Goal: Task Accomplishment & Management: Use online tool/utility

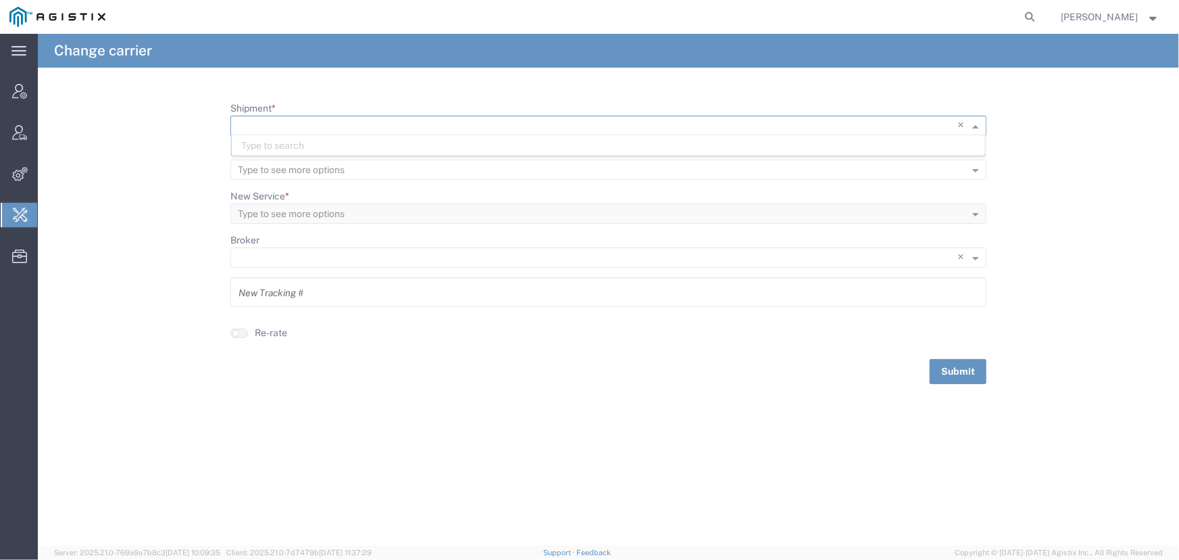
click at [261, 124] on input "Shipment *" at bounding box center [581, 126] width 686 height 19
type input "55509755"
click at [270, 147] on span "55509755" at bounding box center [265, 145] width 49 height 11
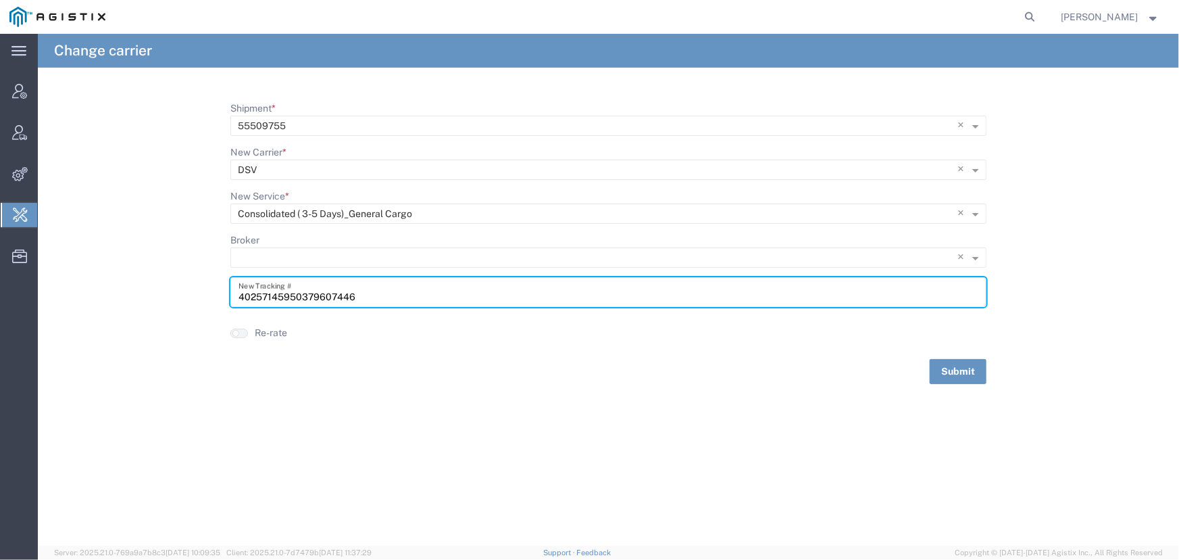
drag, startPoint x: 364, startPoint y: 295, endPoint x: 132, endPoint y: 295, distance: 231.8
click at [132, 295] on form "Shipment * × 55509755 × New Carrier * Type to see more options × DSV × New Serv…" at bounding box center [609, 242] width 1142 height 283
type input "DSV0960235"
click at [948, 372] on button "Submit" at bounding box center [958, 371] width 57 height 25
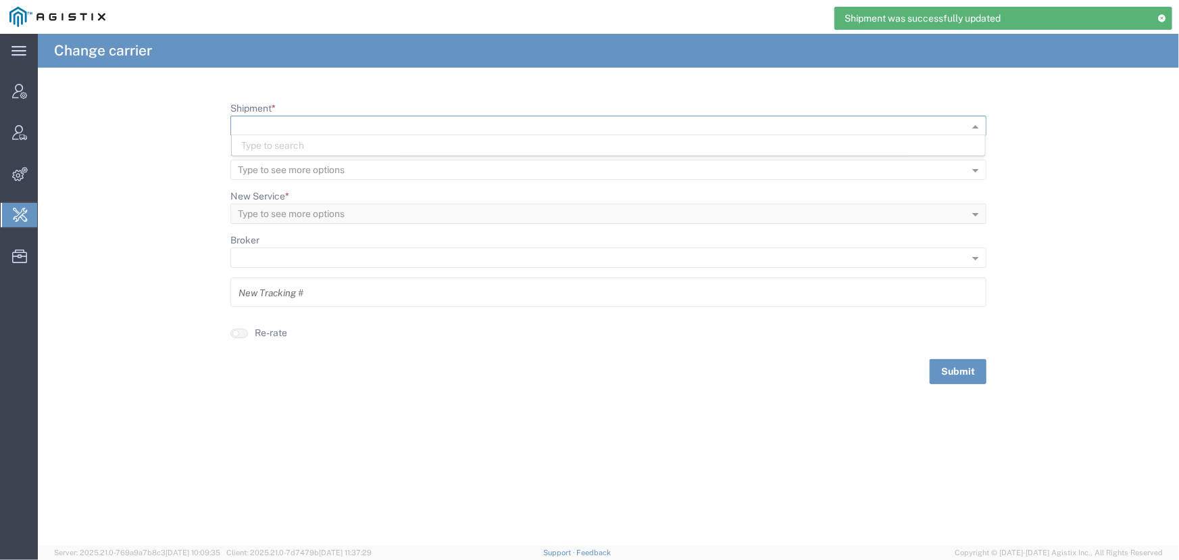
click at [270, 126] on input "Shipment *" at bounding box center [587, 126] width 698 height 19
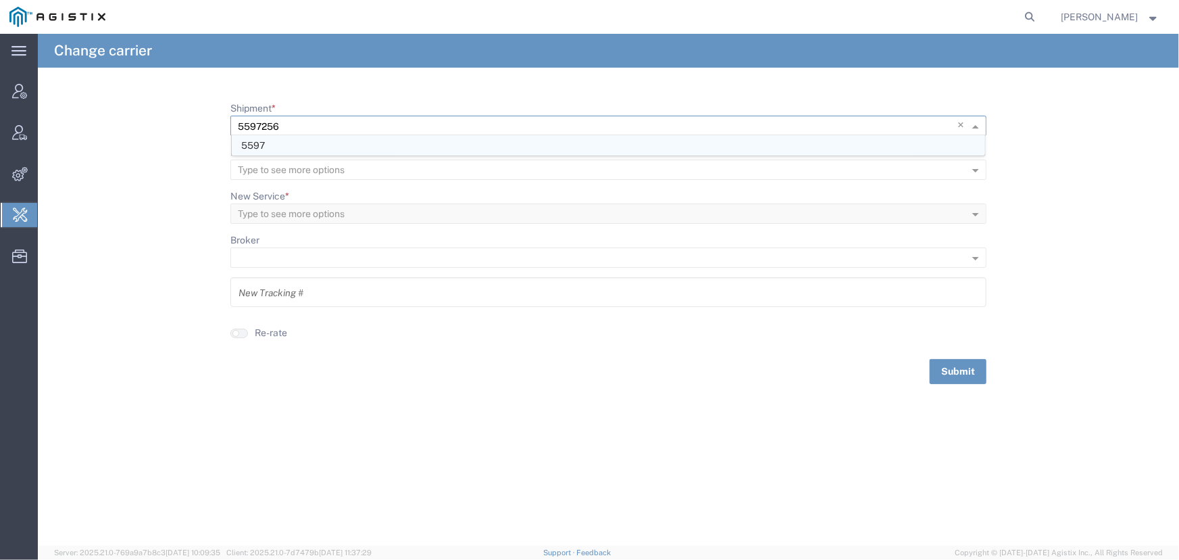
type input "55972569"
click at [274, 142] on span "55972569" at bounding box center [265, 145] width 49 height 11
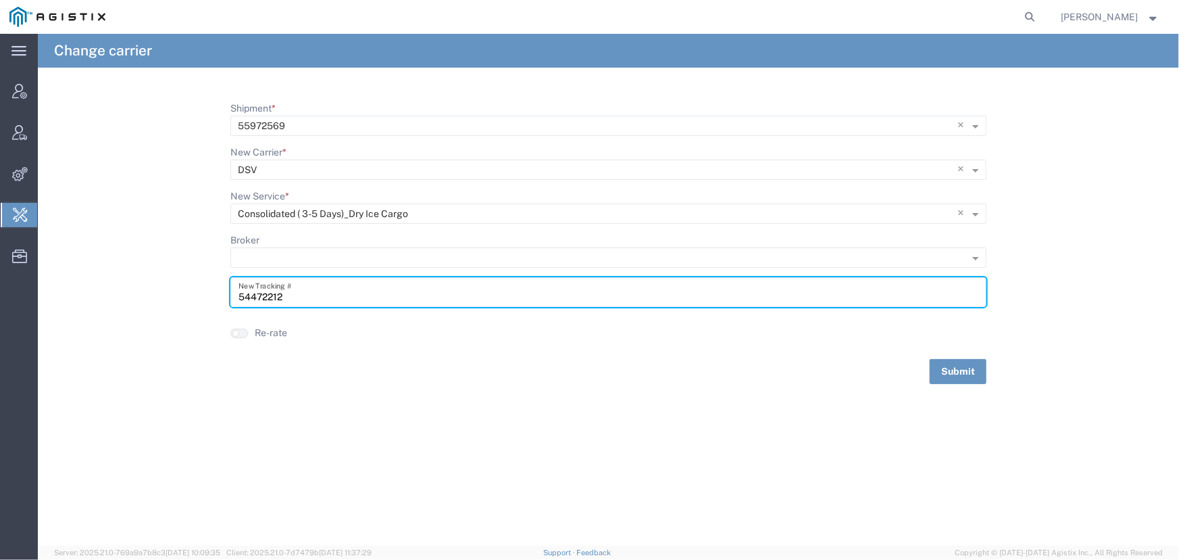
drag, startPoint x: 324, startPoint y: 293, endPoint x: 172, endPoint y: 289, distance: 151.4
click at [172, 289] on form "Shipment * × 55972569 × New Carrier * Type to see more options × DSV × New Serv…" at bounding box center [609, 242] width 1142 height 283
type input "ORD0627368"
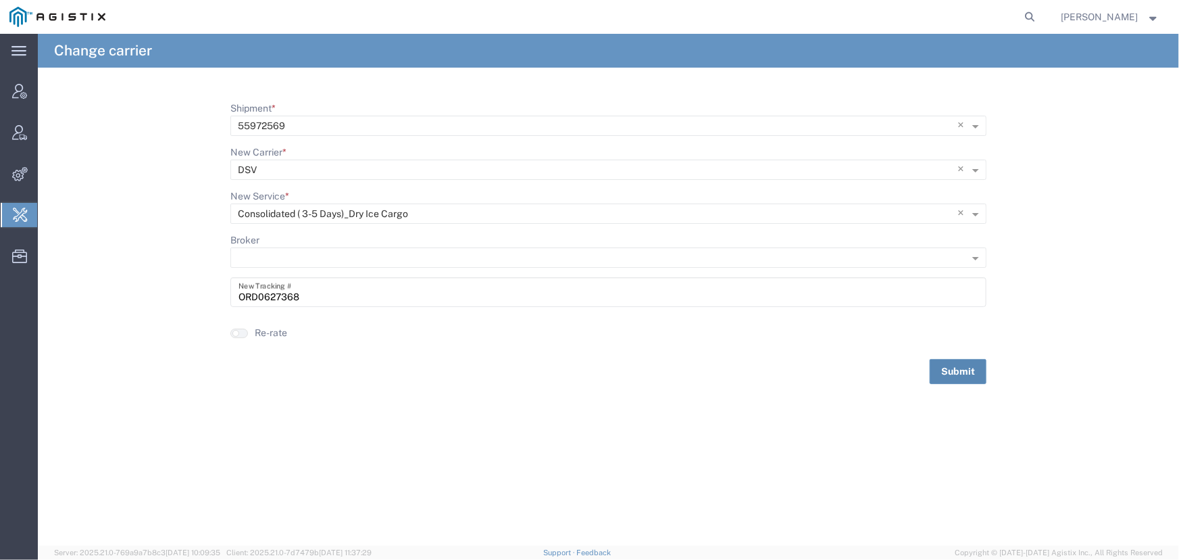
click at [957, 367] on button "Submit" at bounding box center [958, 371] width 57 height 25
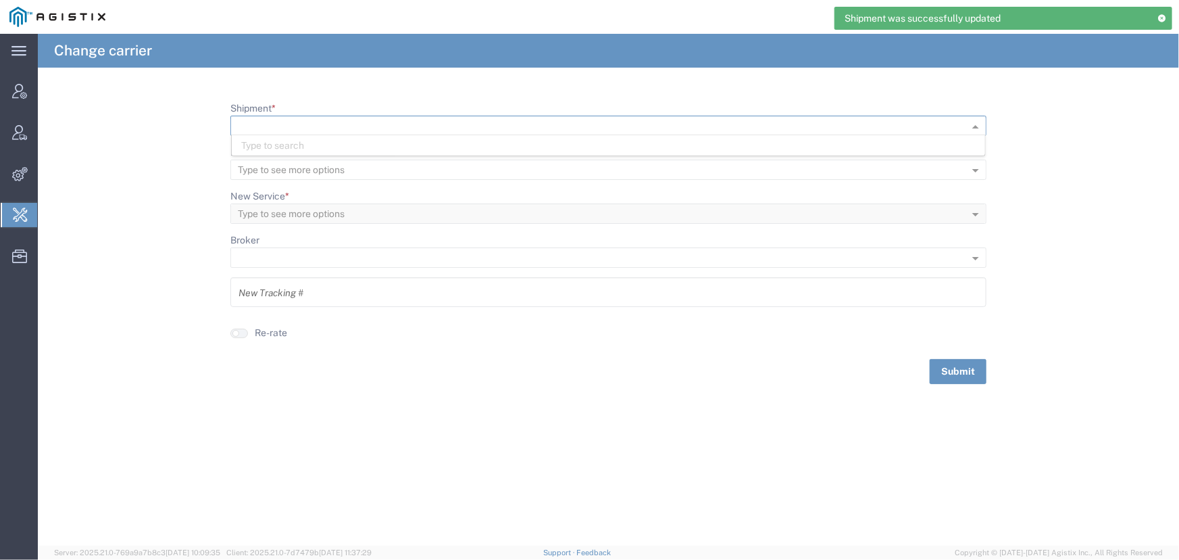
click at [251, 126] on input "Shipment *" at bounding box center [587, 126] width 698 height 19
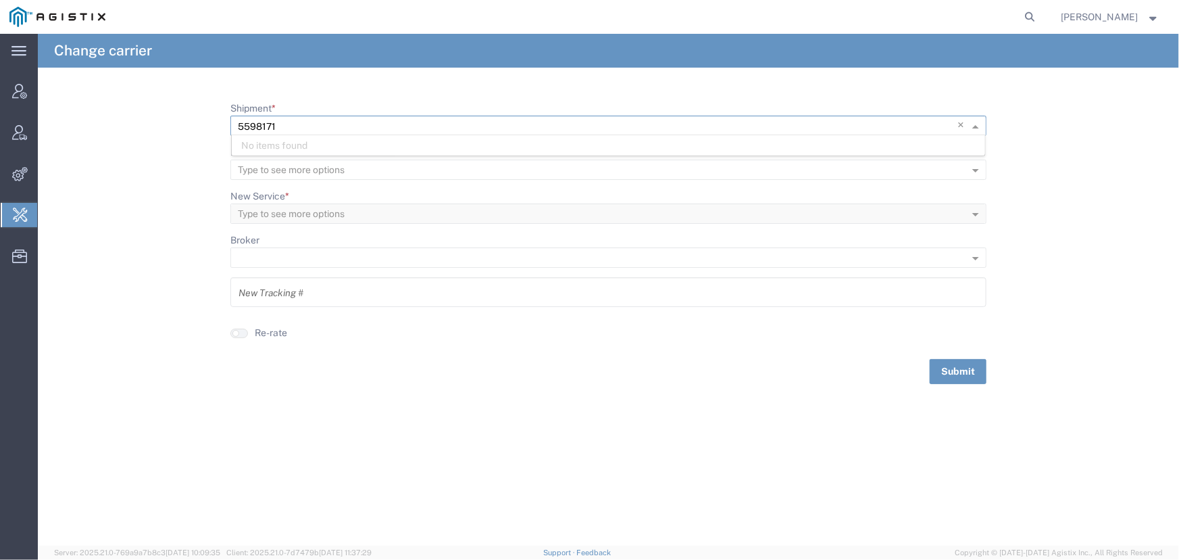
type input "55981713"
click at [269, 142] on span "55981713" at bounding box center [263, 145] width 45 height 11
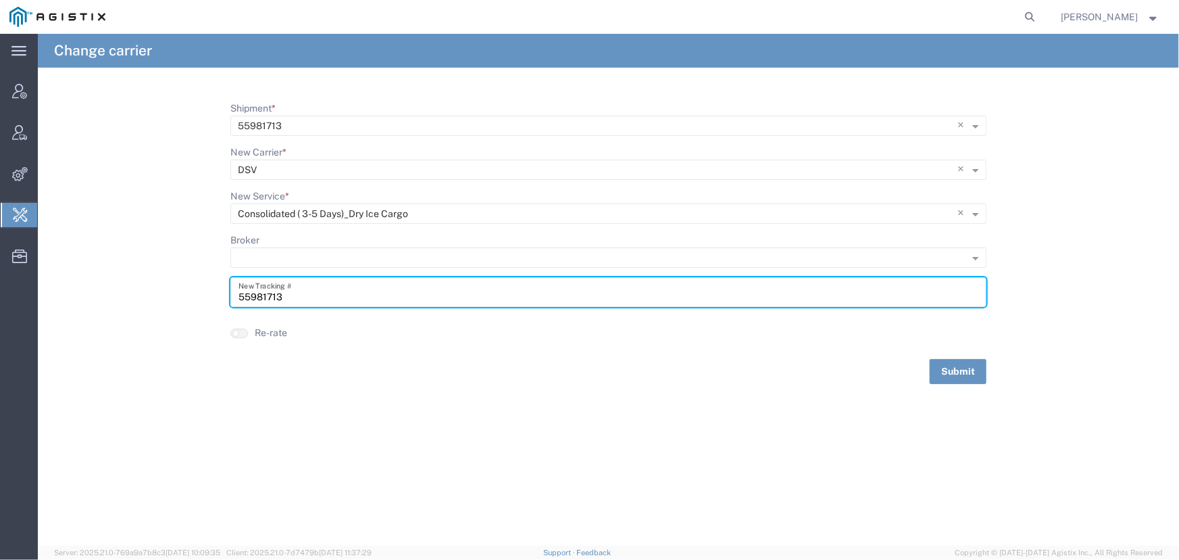
drag, startPoint x: 298, startPoint y: 299, endPoint x: 135, endPoint y: 297, distance: 162.9
click at [135, 297] on form "Shipment * × 55981713 × New Carrier * Type to see more options × DSV × New Serv…" at bounding box center [609, 242] width 1142 height 283
type input "ORD8215067"
click at [960, 376] on button "Submit" at bounding box center [958, 371] width 57 height 25
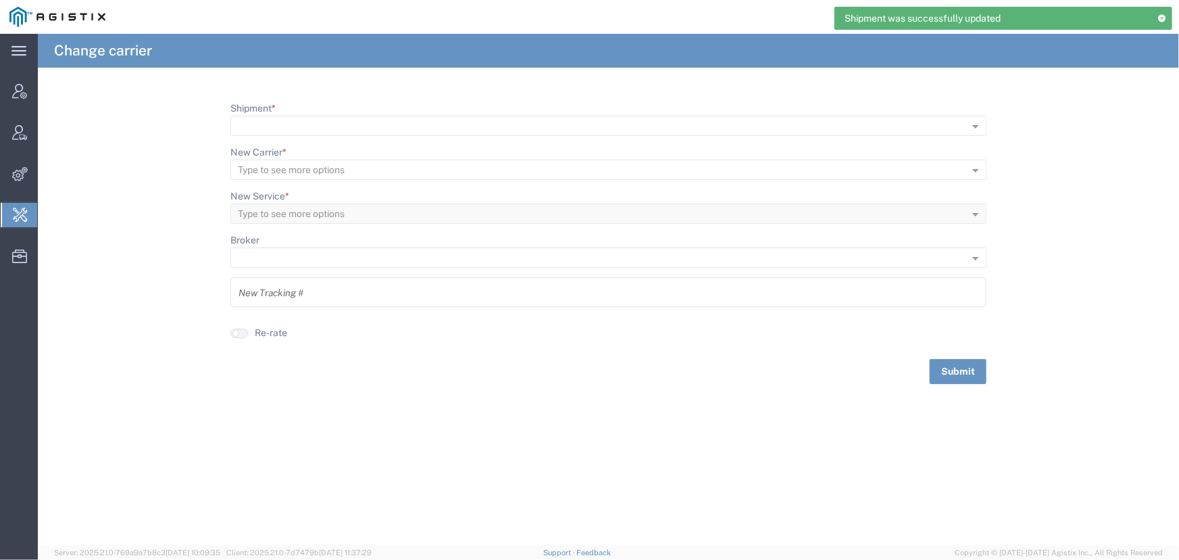
click at [491, 85] on agx-change-carrier "Change carrier Shipment * New Carrier * Type to see more options New Service * …" at bounding box center [609, 209] width 1142 height 350
click at [1161, 14] on icon at bounding box center [1162, 17] width 9 height 7
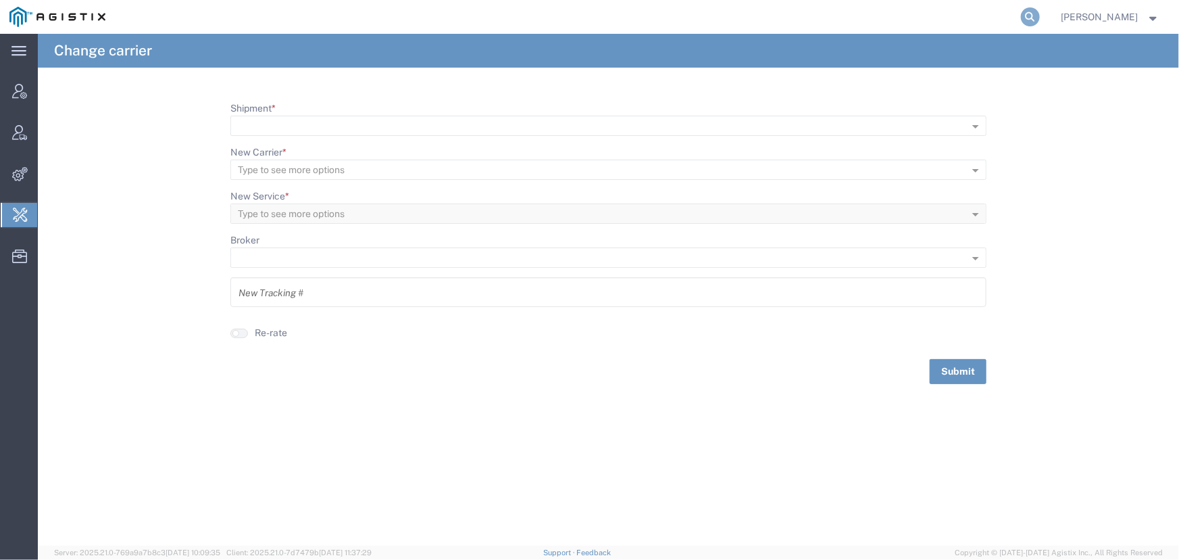
drag, startPoint x: 1025, startPoint y: 16, endPoint x: 742, endPoint y: 68, distance: 287.3
click at [1024, 16] on icon at bounding box center [1030, 16] width 19 height 19
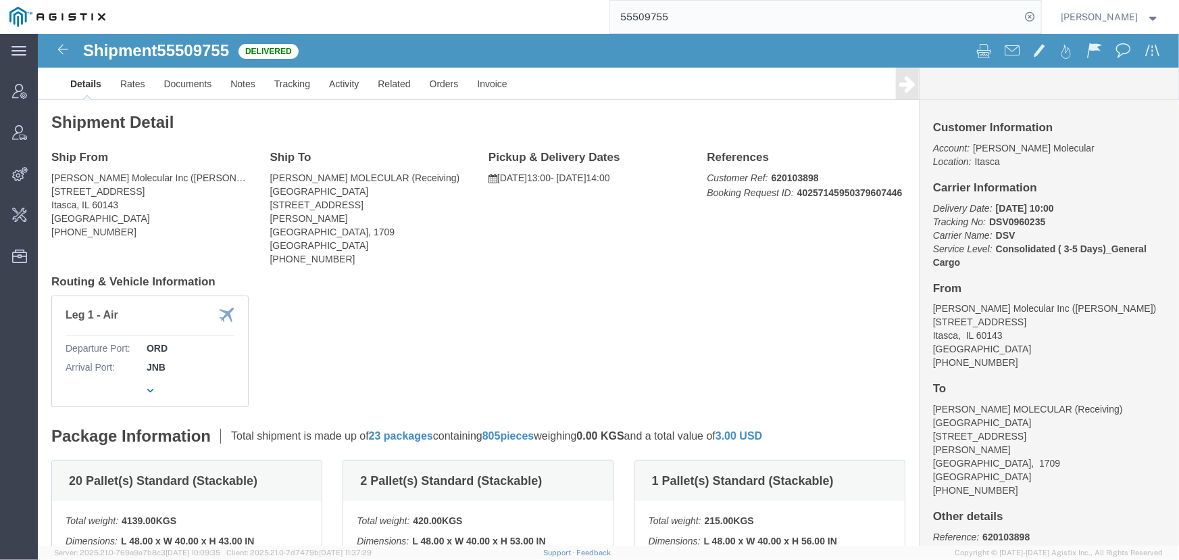
drag, startPoint x: 687, startPoint y: 18, endPoint x: 436, endPoint y: 26, distance: 250.9
click at [436, 26] on div "55509755" at bounding box center [578, 17] width 927 height 34
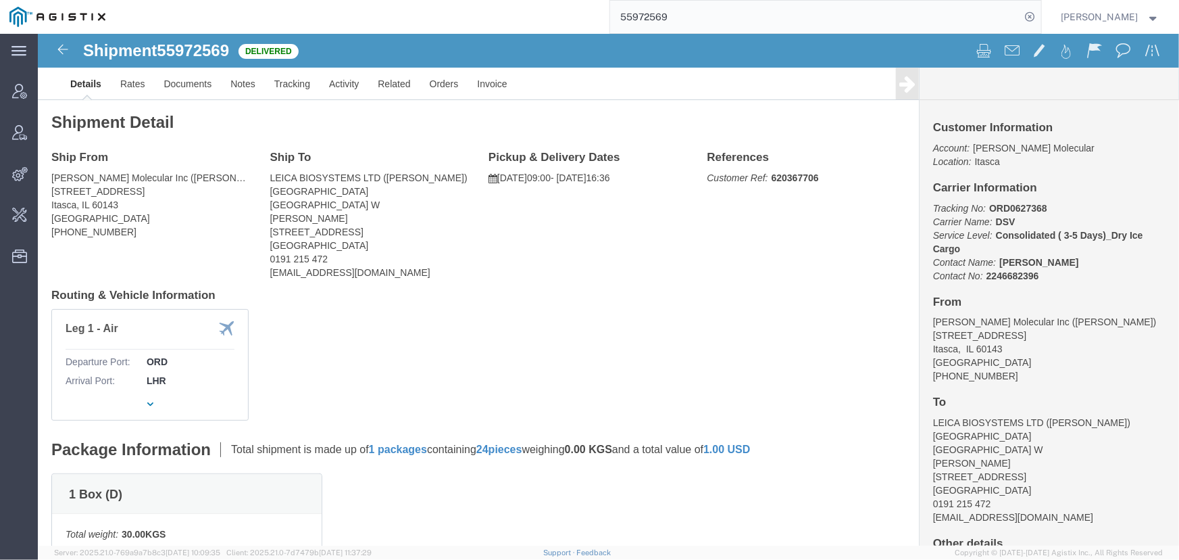
drag, startPoint x: 695, startPoint y: 10, endPoint x: 422, endPoint y: 17, distance: 273.8
click at [422, 17] on div "55972569" at bounding box center [578, 17] width 927 height 34
type input "55981713"
